Goal: Navigation & Orientation: Find specific page/section

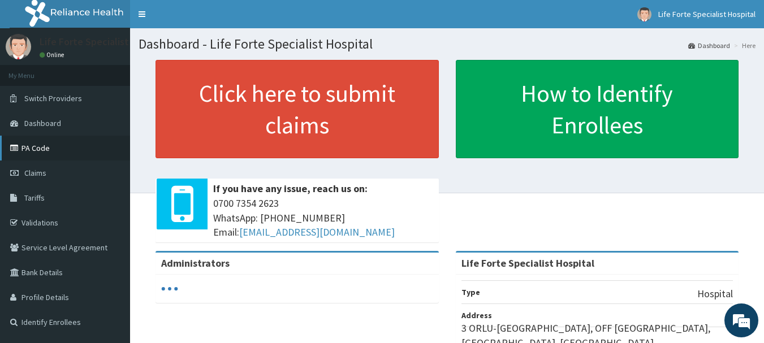
click at [44, 152] on link "PA Code" at bounding box center [65, 148] width 130 height 25
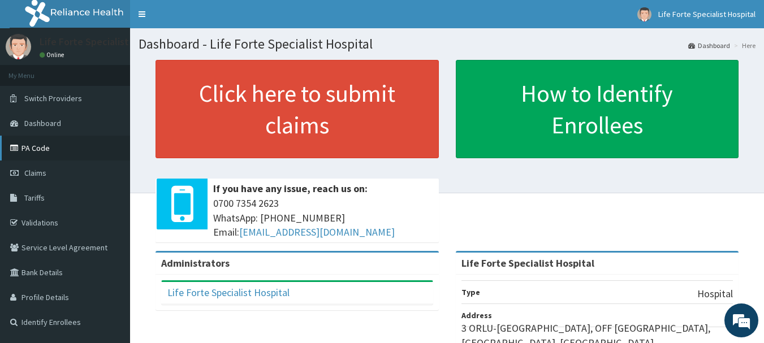
click at [35, 148] on link "PA Code" at bounding box center [65, 148] width 130 height 25
